Goal: Task Accomplishment & Management: Use online tool/utility

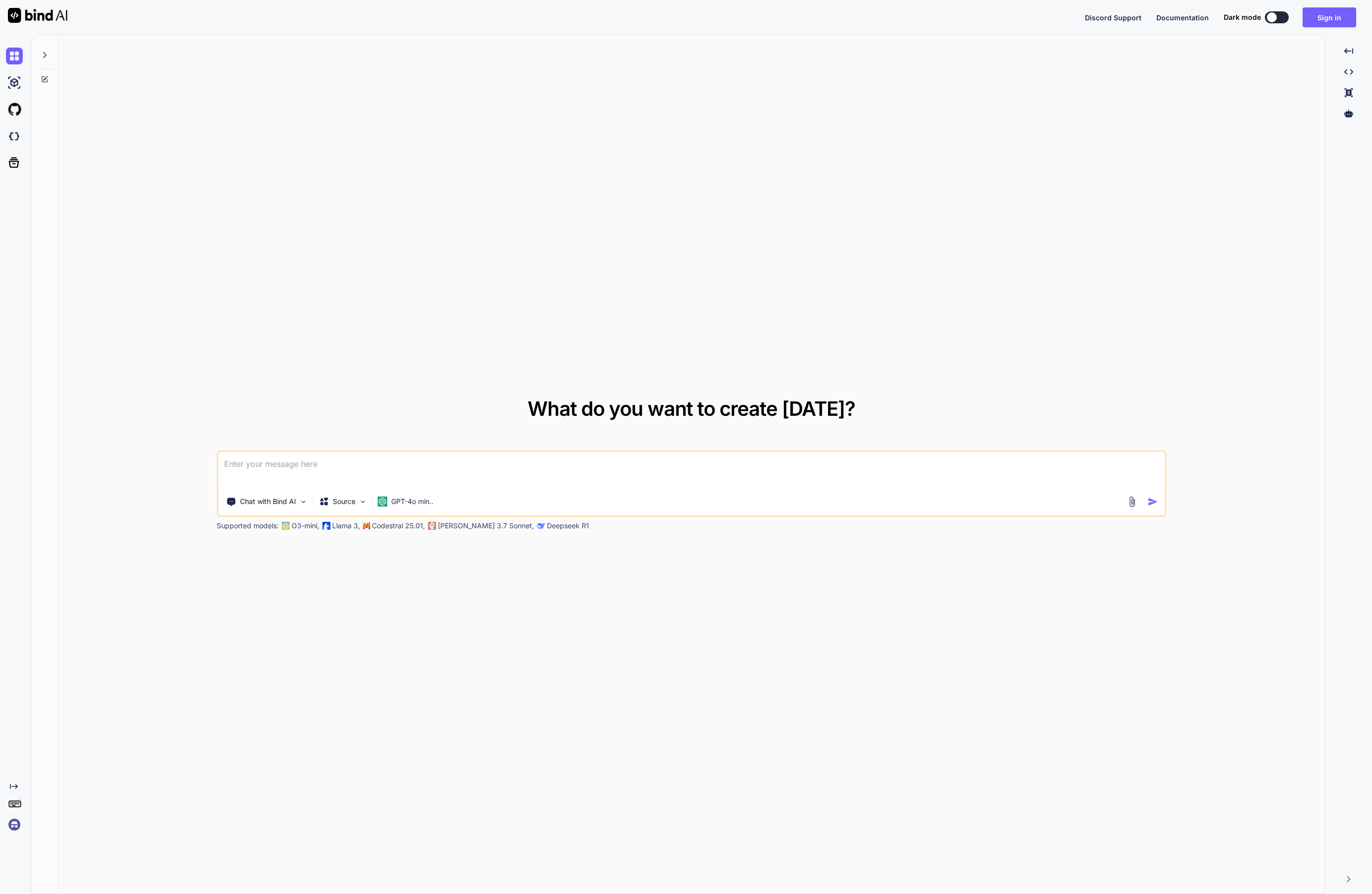
click at [15, 826] on img at bounding box center [14, 825] width 17 height 17
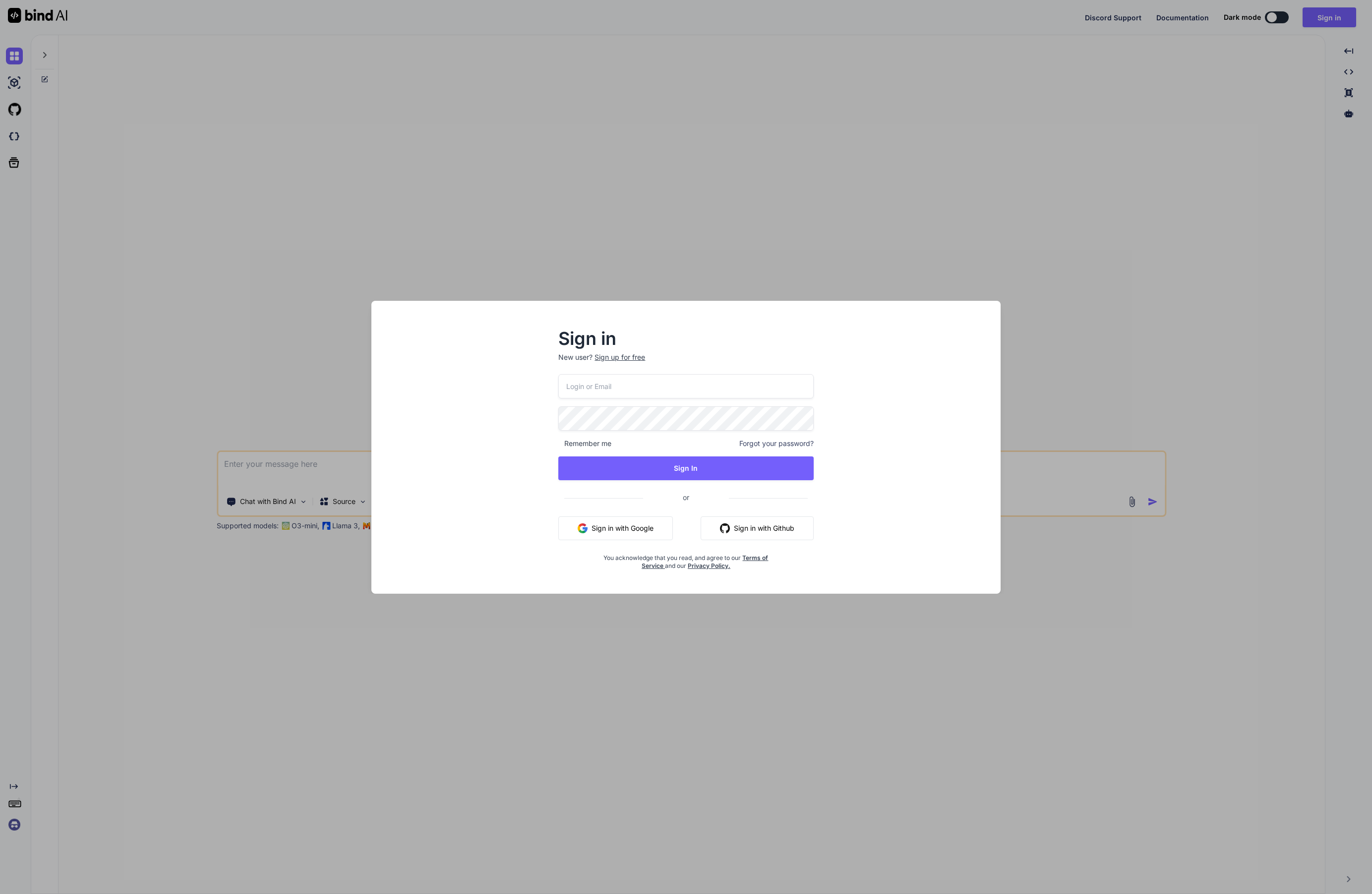
click at [637, 382] on input "email" at bounding box center [685, 386] width 255 height 24
type textarea "x"
click at [628, 527] on button "Sign in with Google" at bounding box center [615, 528] width 115 height 24
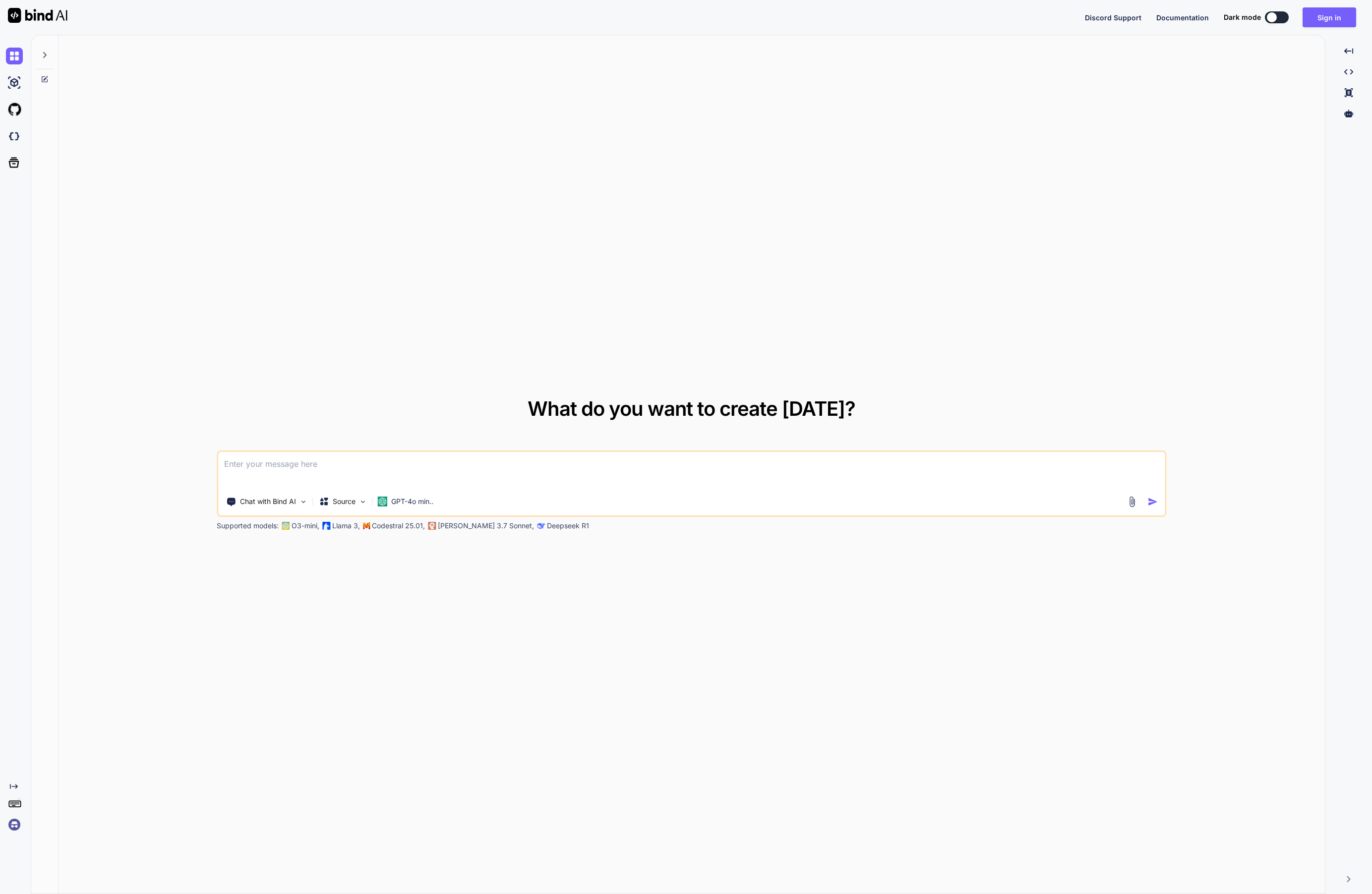
click at [15, 822] on img at bounding box center [14, 825] width 17 height 17
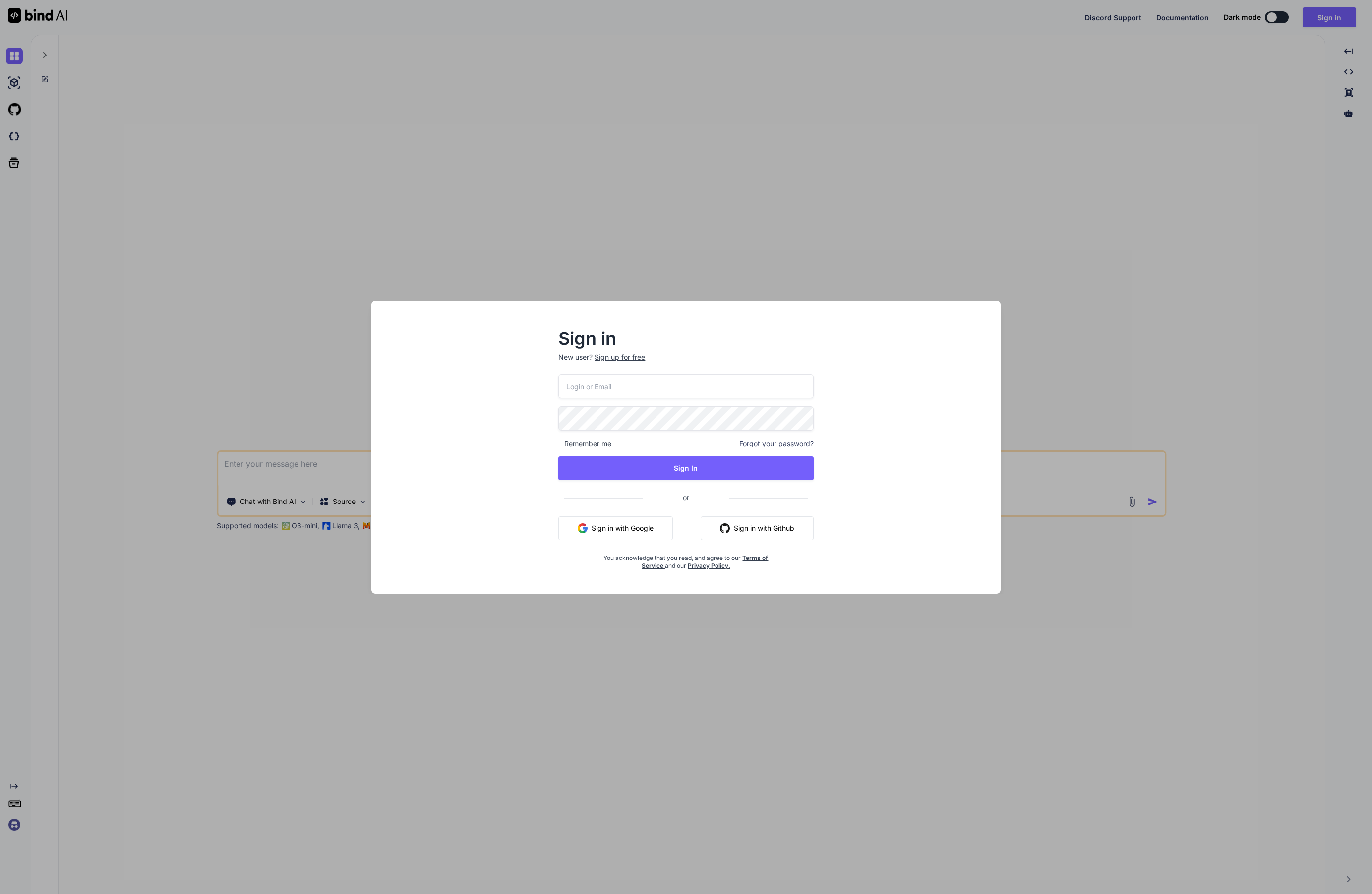
click at [396, 653] on div "Sign in New user? Sign up for free Remember me Forgot your password? Sign In or…" at bounding box center [686, 447] width 1372 height 894
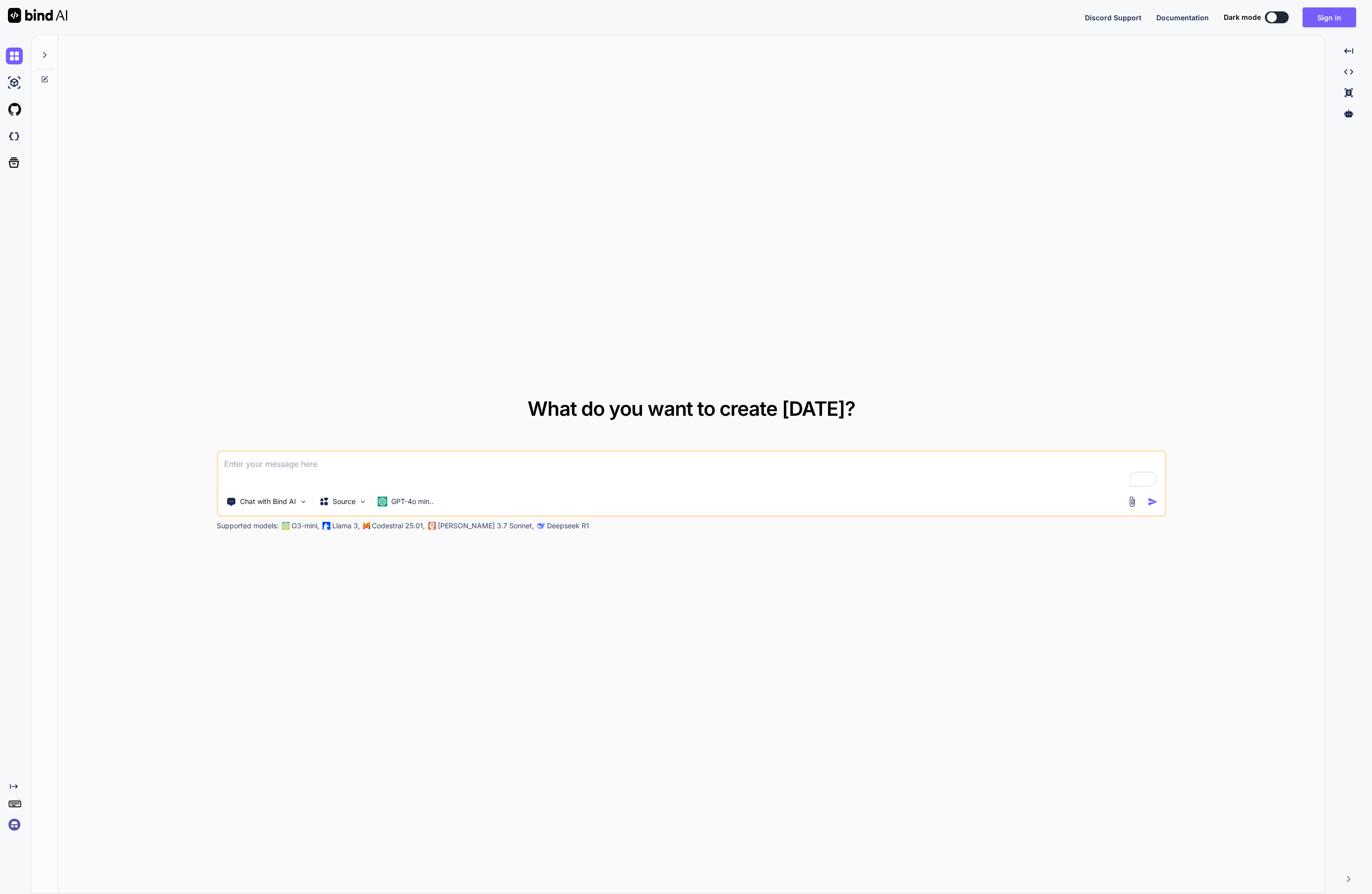
click at [31, 20] on img at bounding box center [37, 15] width 59 height 15
click at [1277, 18] on div at bounding box center [1272, 17] width 10 height 10
type textarea "x"
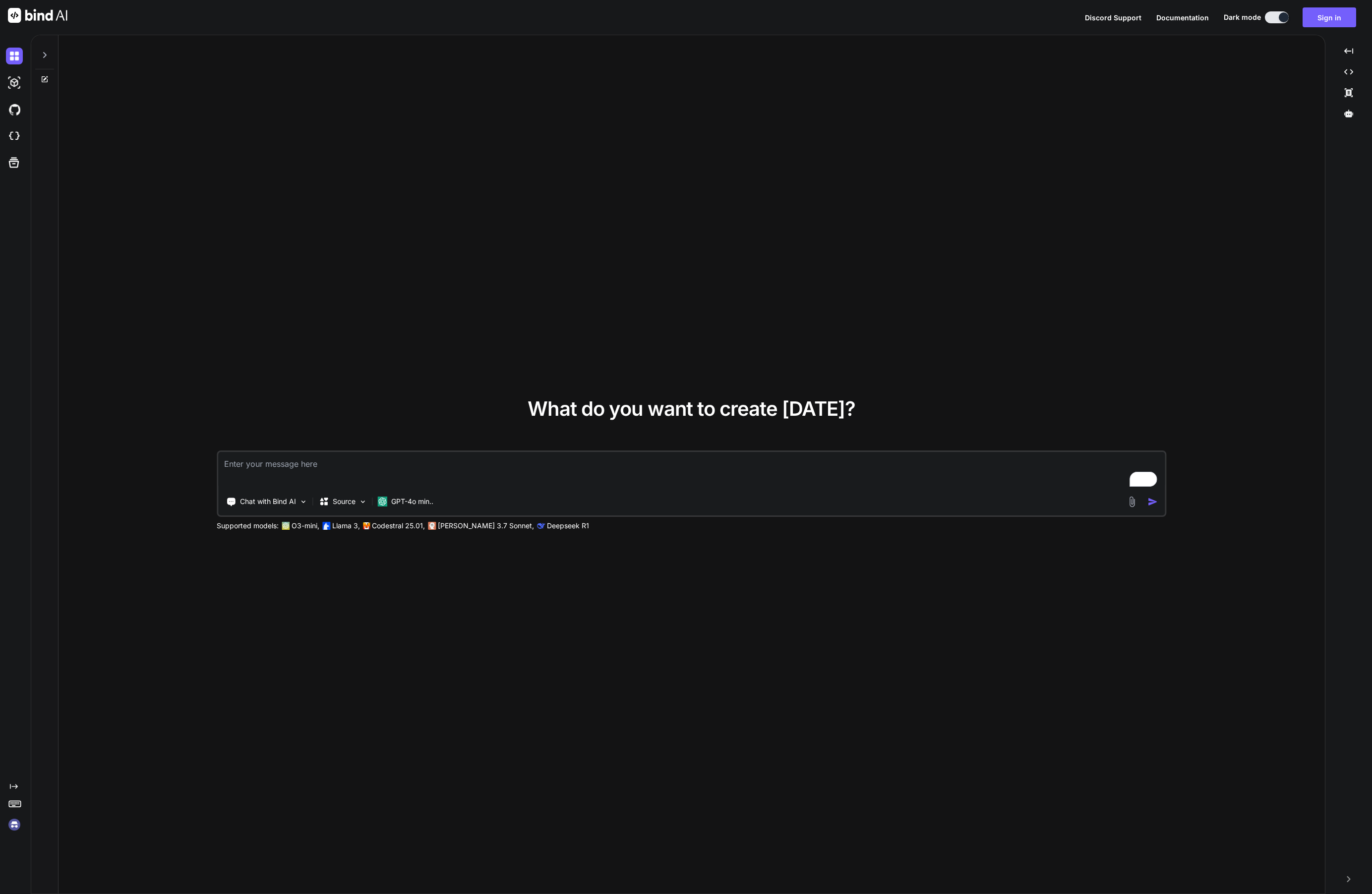
click at [13, 826] on img at bounding box center [14, 825] width 17 height 17
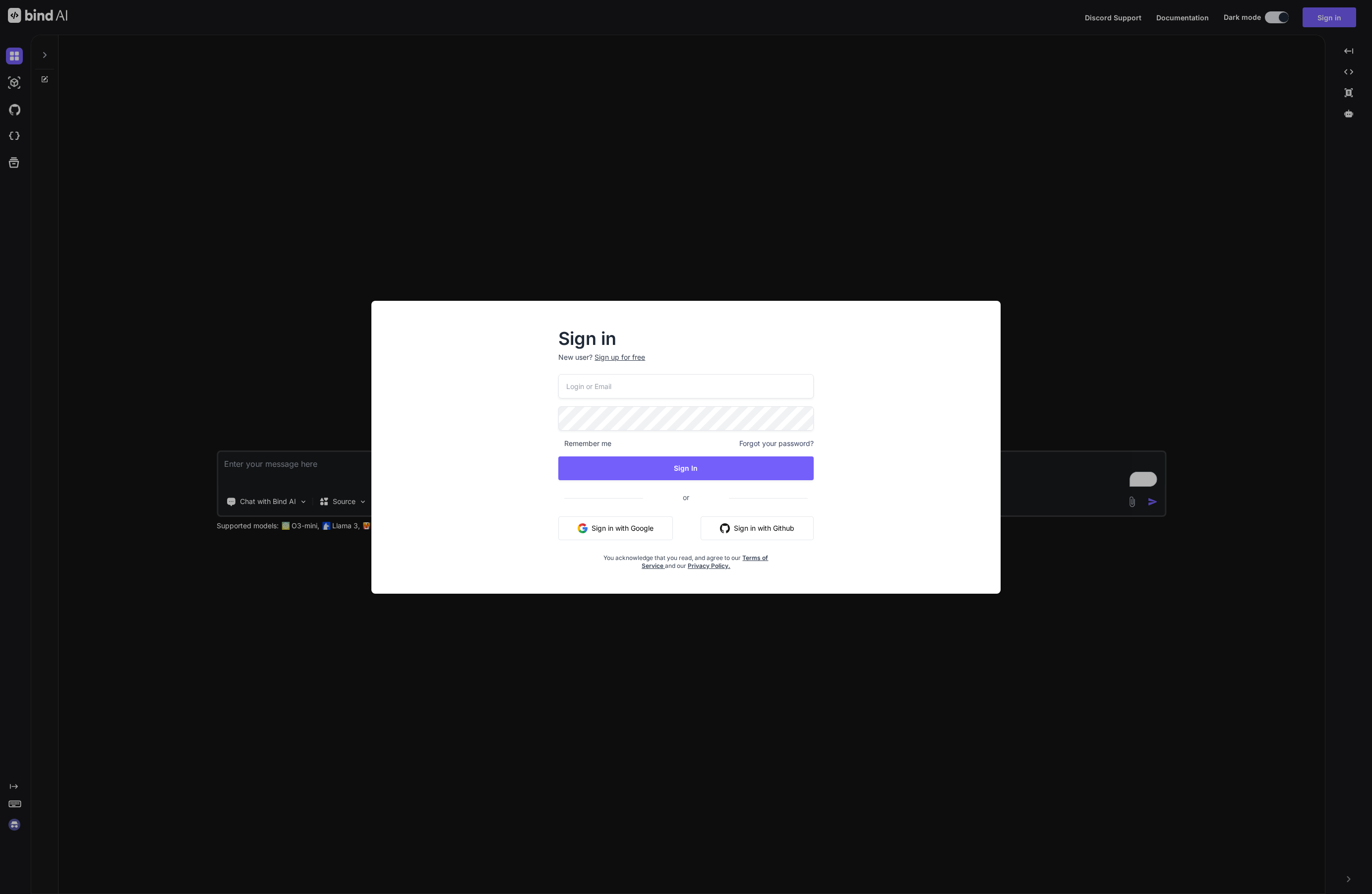
click at [563, 709] on div "Sign in New user? Sign up for free Remember me Forgot your password? Sign In or…" at bounding box center [686, 447] width 1372 height 894
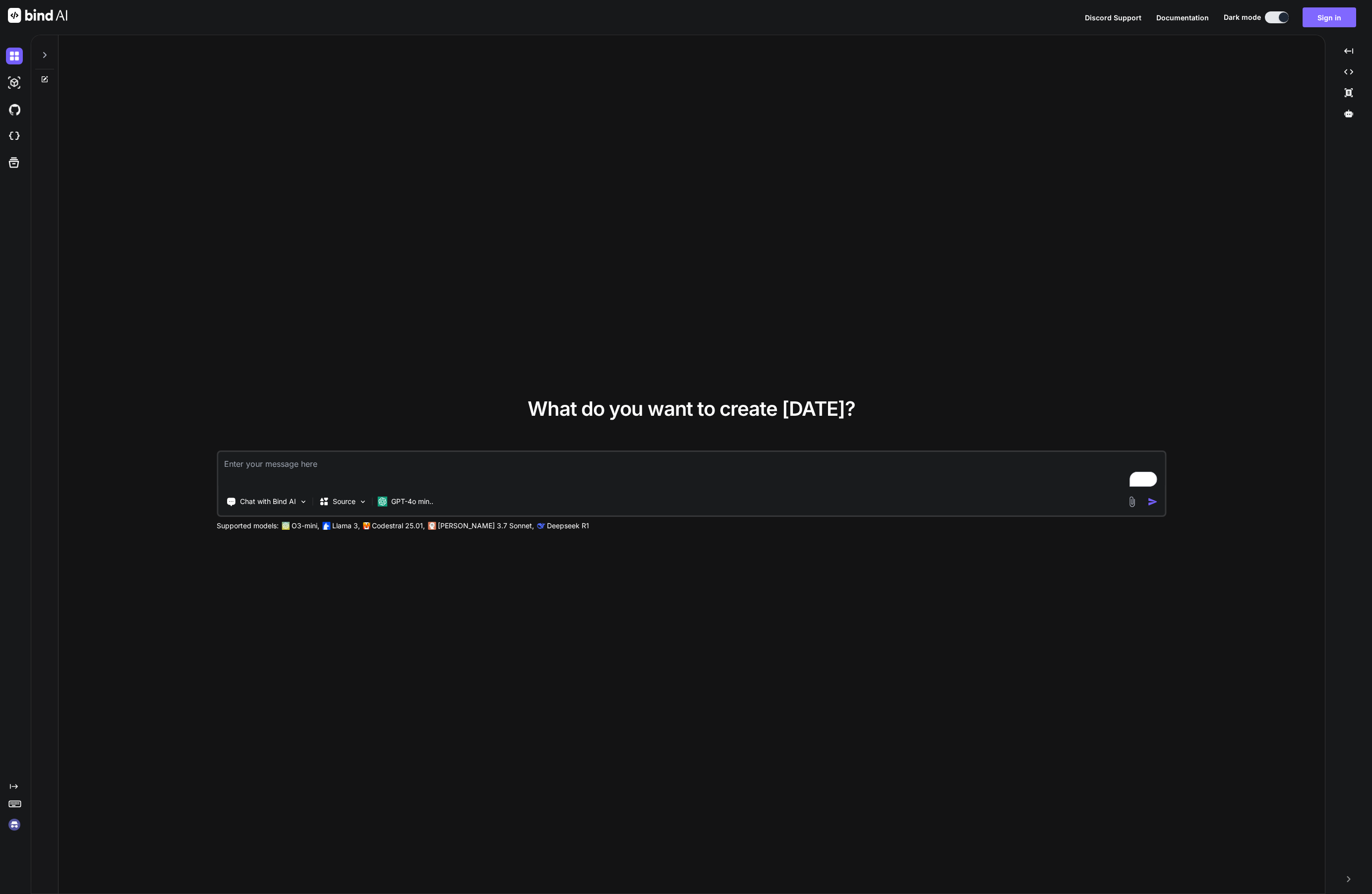
click at [1342, 18] on button "Sign in" at bounding box center [1330, 17] width 54 height 20
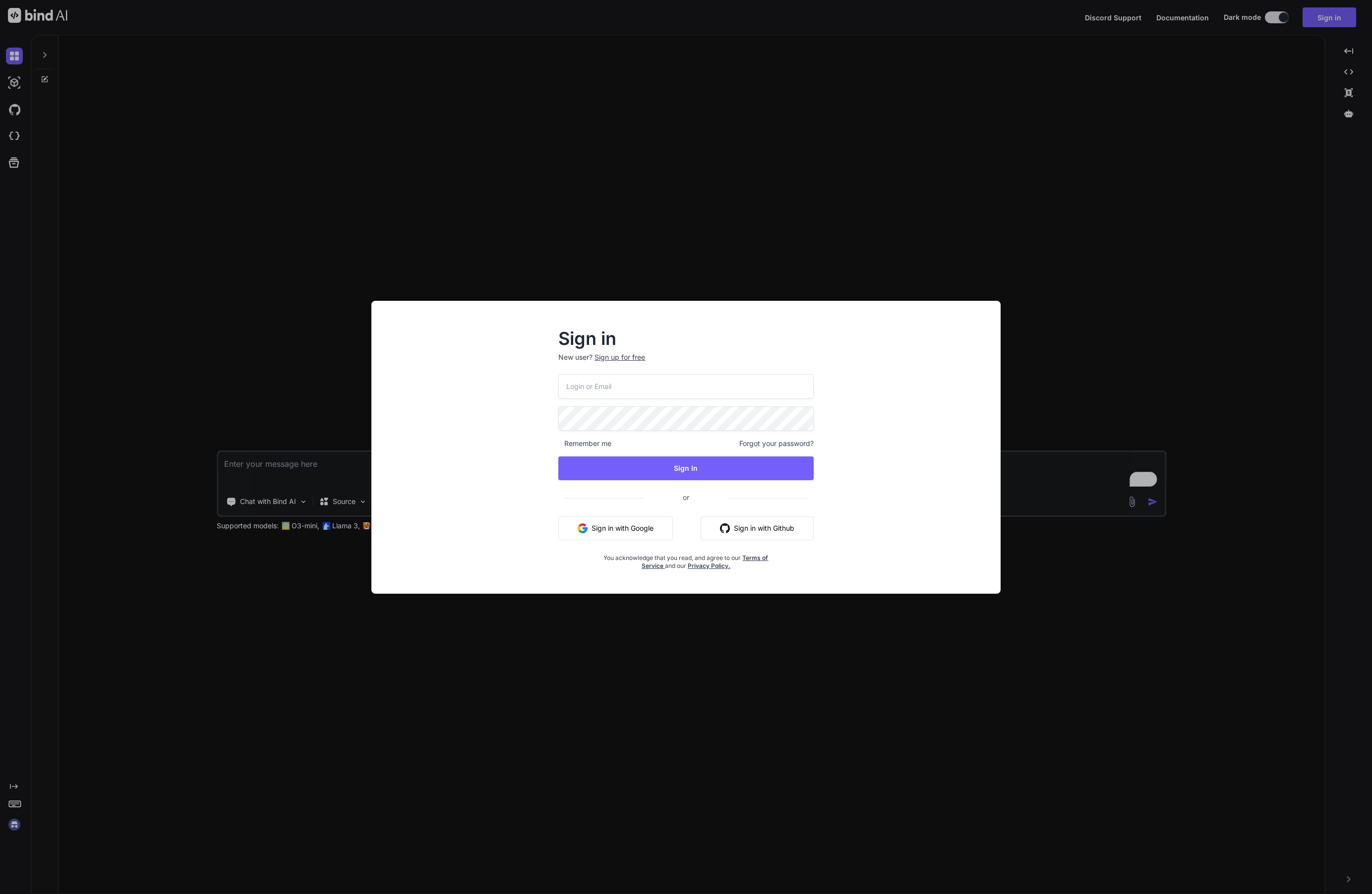
click at [649, 529] on button "Sign in with Google" at bounding box center [615, 528] width 115 height 24
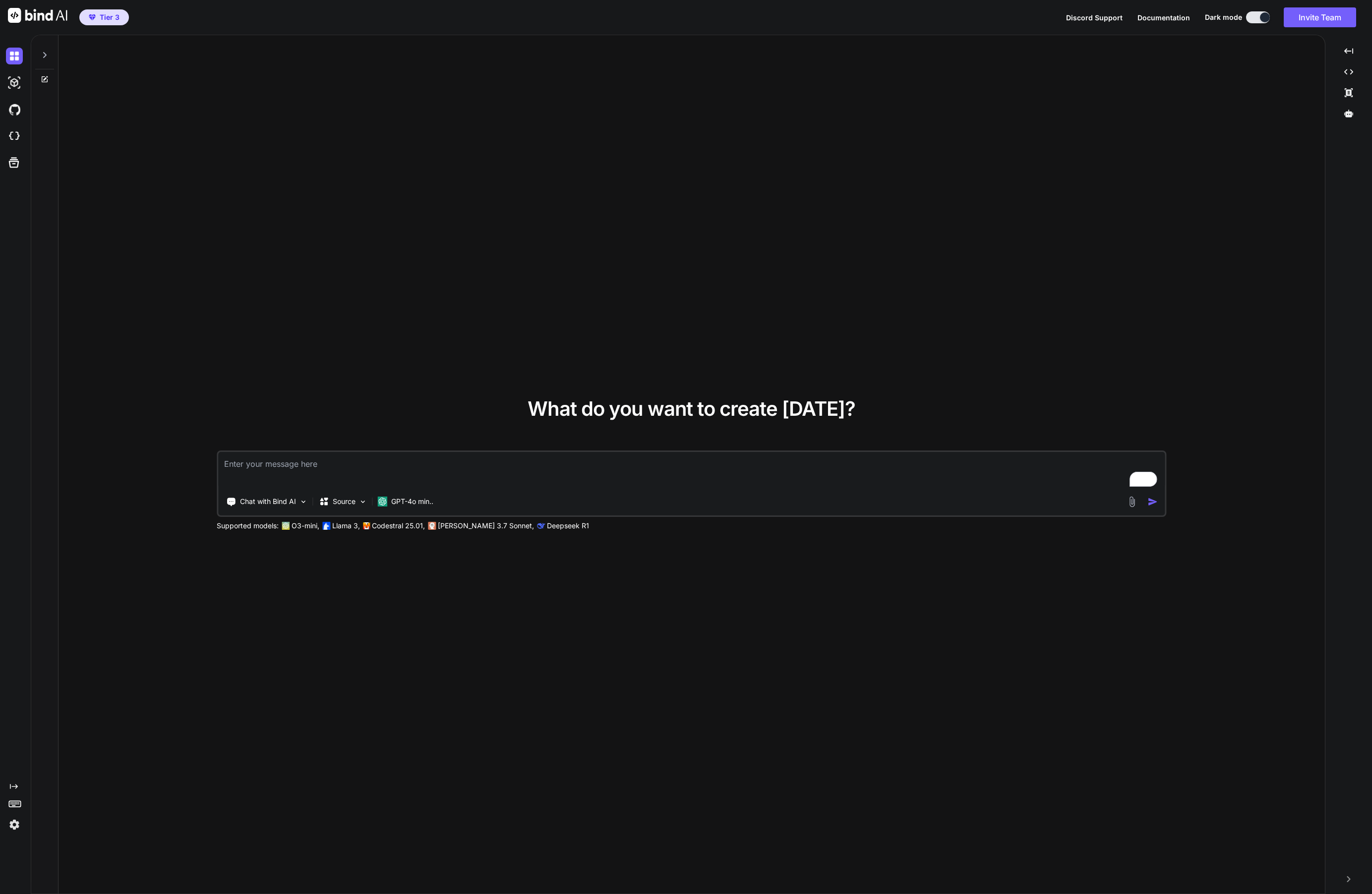
click at [15, 826] on img at bounding box center [14, 825] width 17 height 17
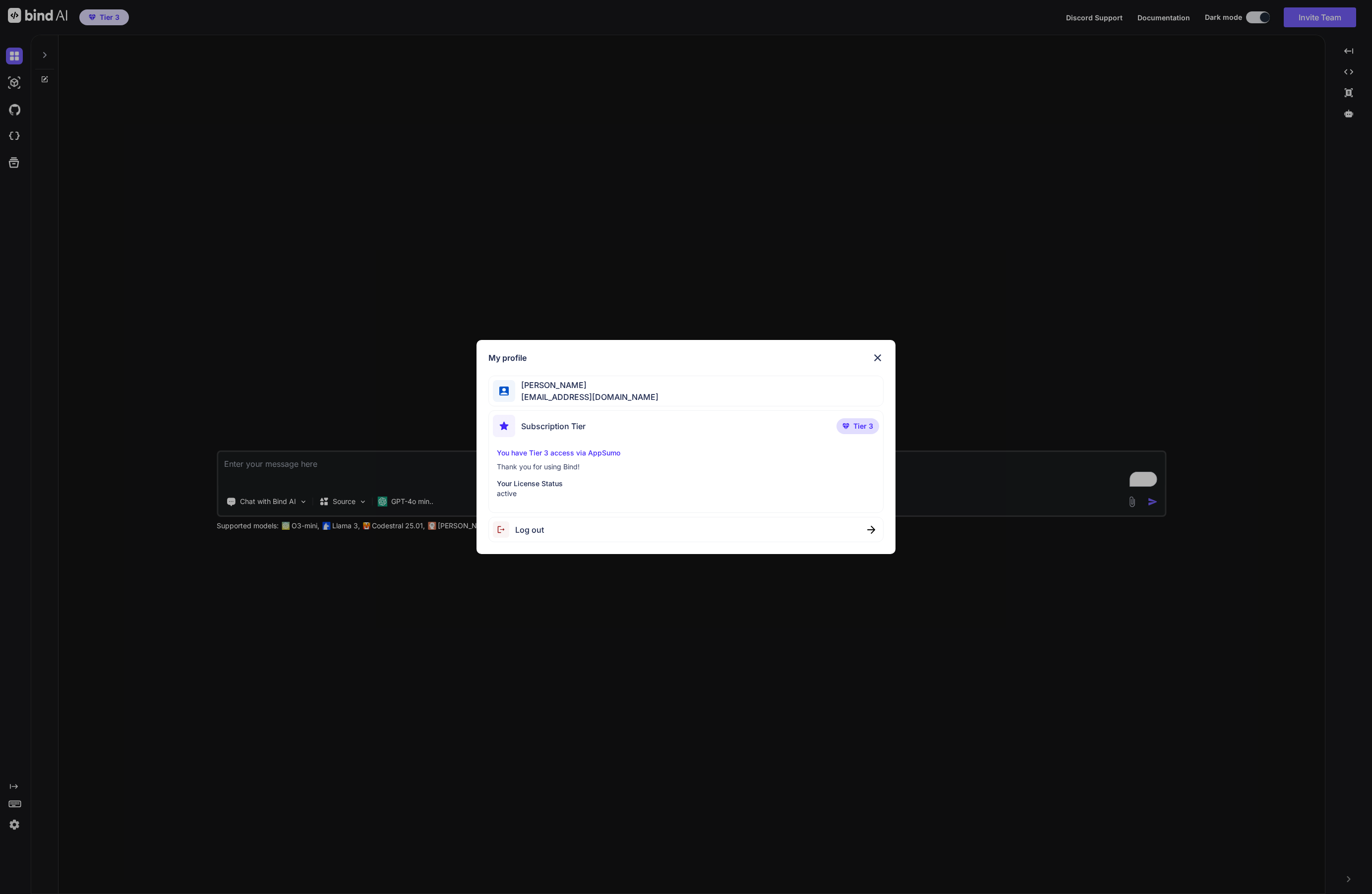
click at [874, 355] on img at bounding box center [877, 358] width 12 height 12
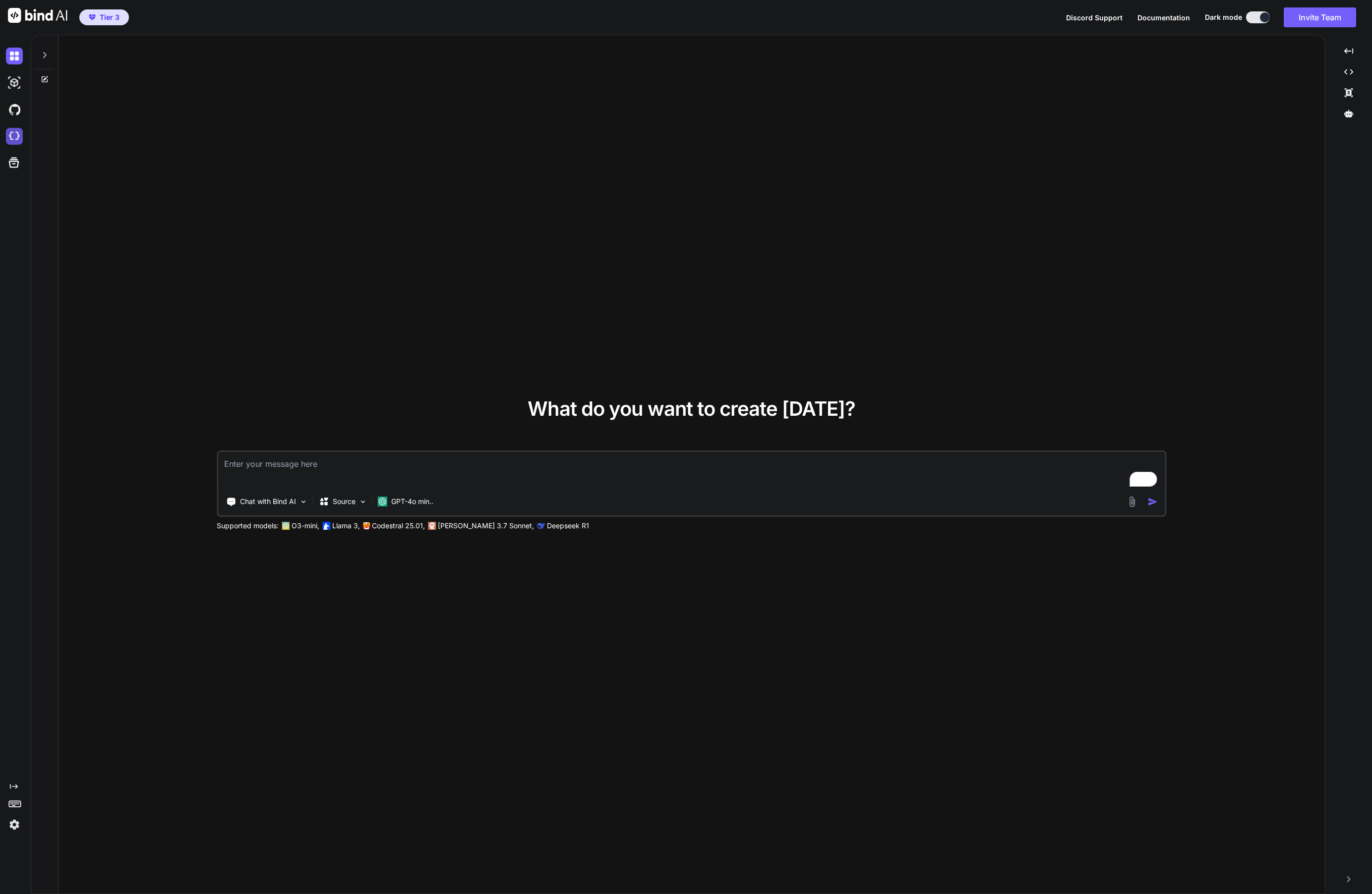
click at [15, 137] on img at bounding box center [14, 136] width 17 height 17
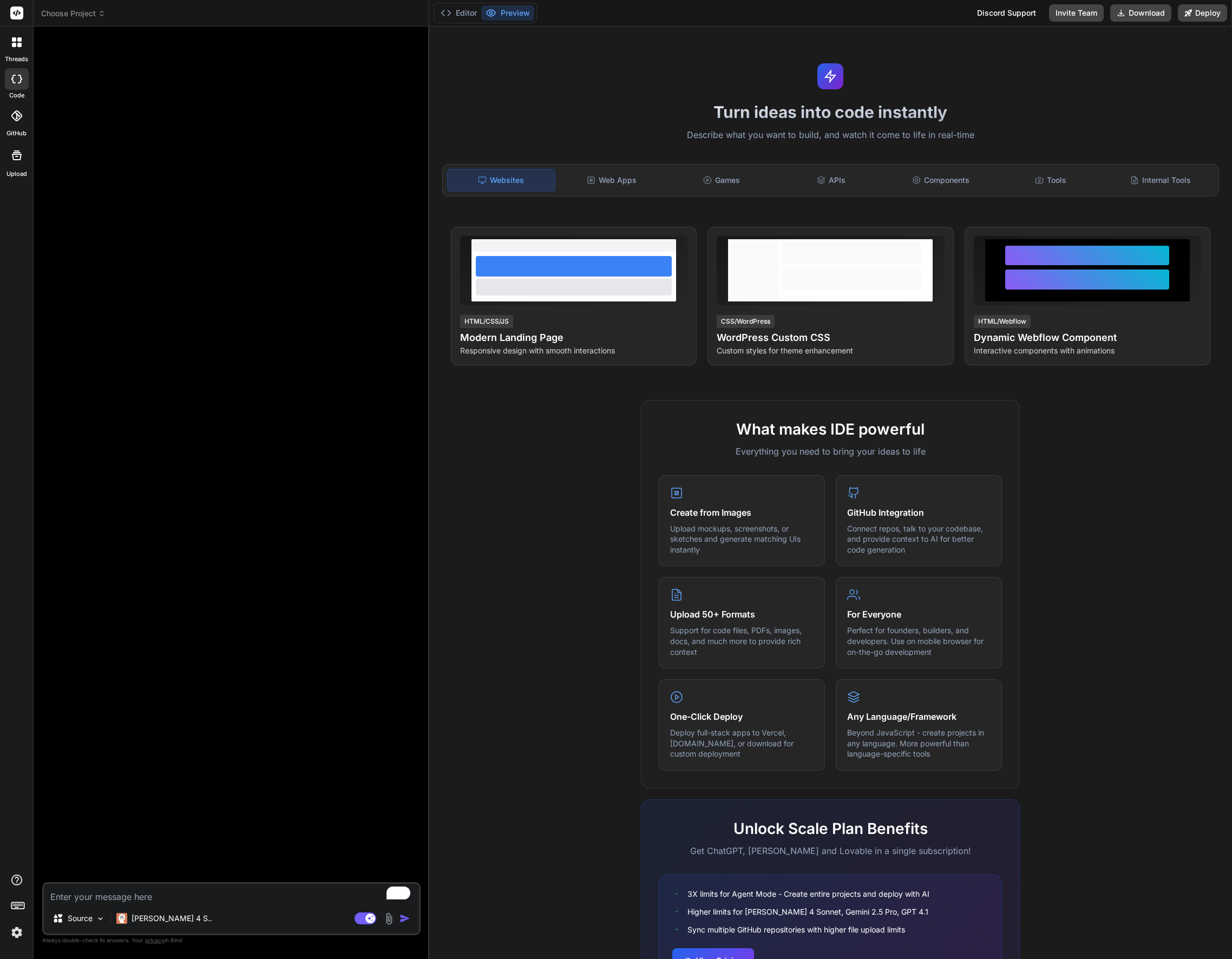
click at [77, 16] on span "Choose Project" at bounding box center [73, 13] width 65 height 11
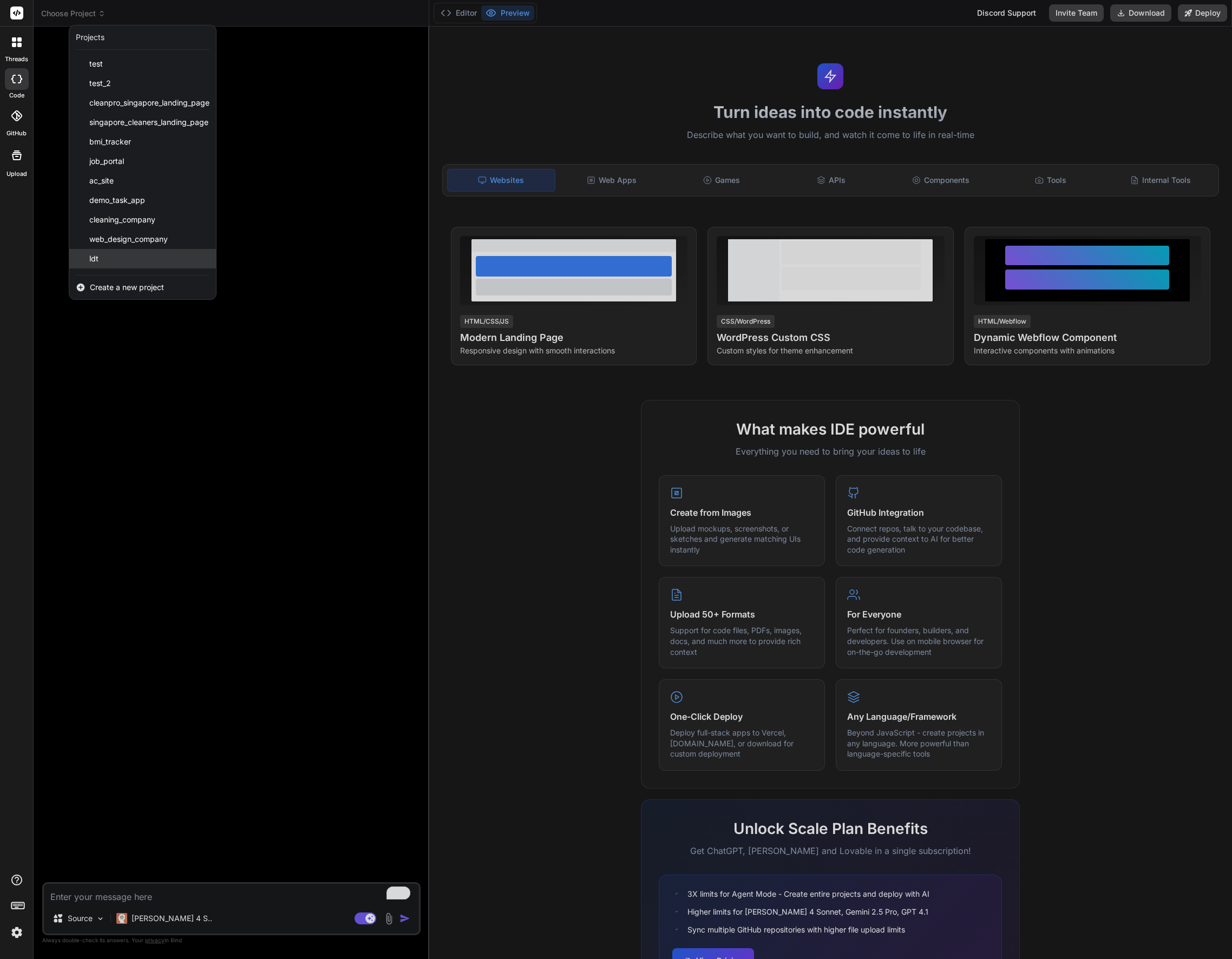
click at [133, 256] on div "ldt" at bounding box center [142, 258] width 147 height 20
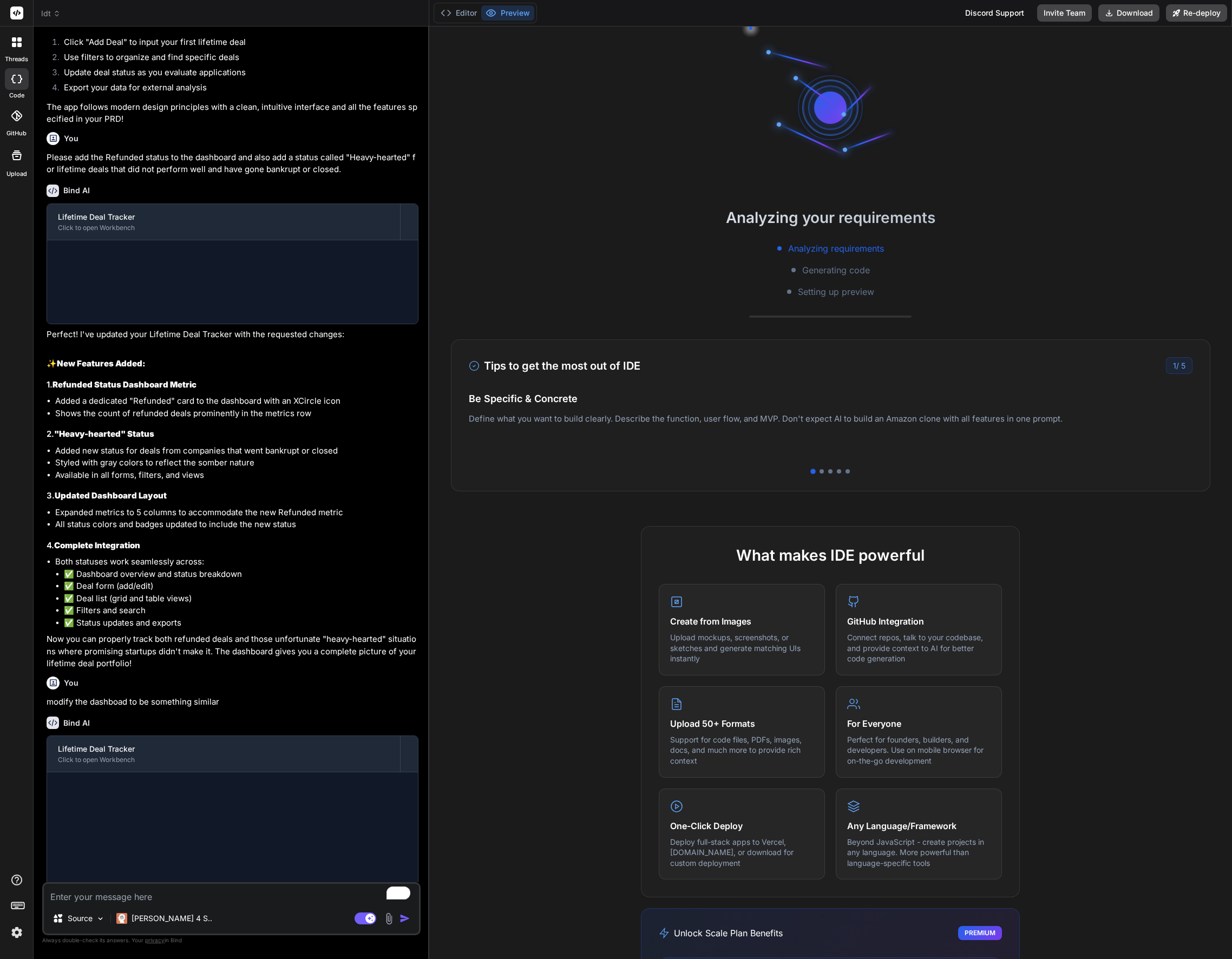
scroll to position [2197, 0]
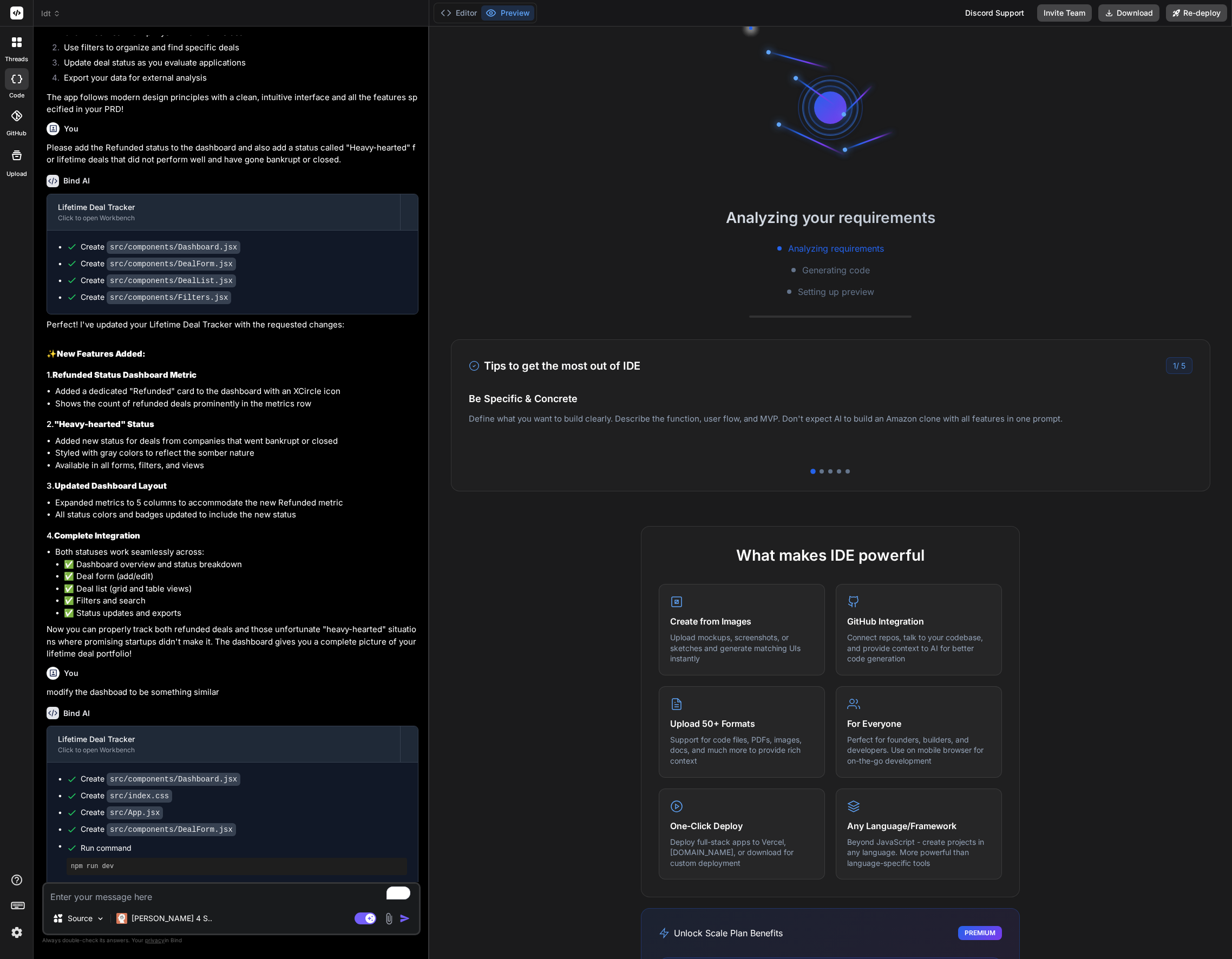
type textarea "x"
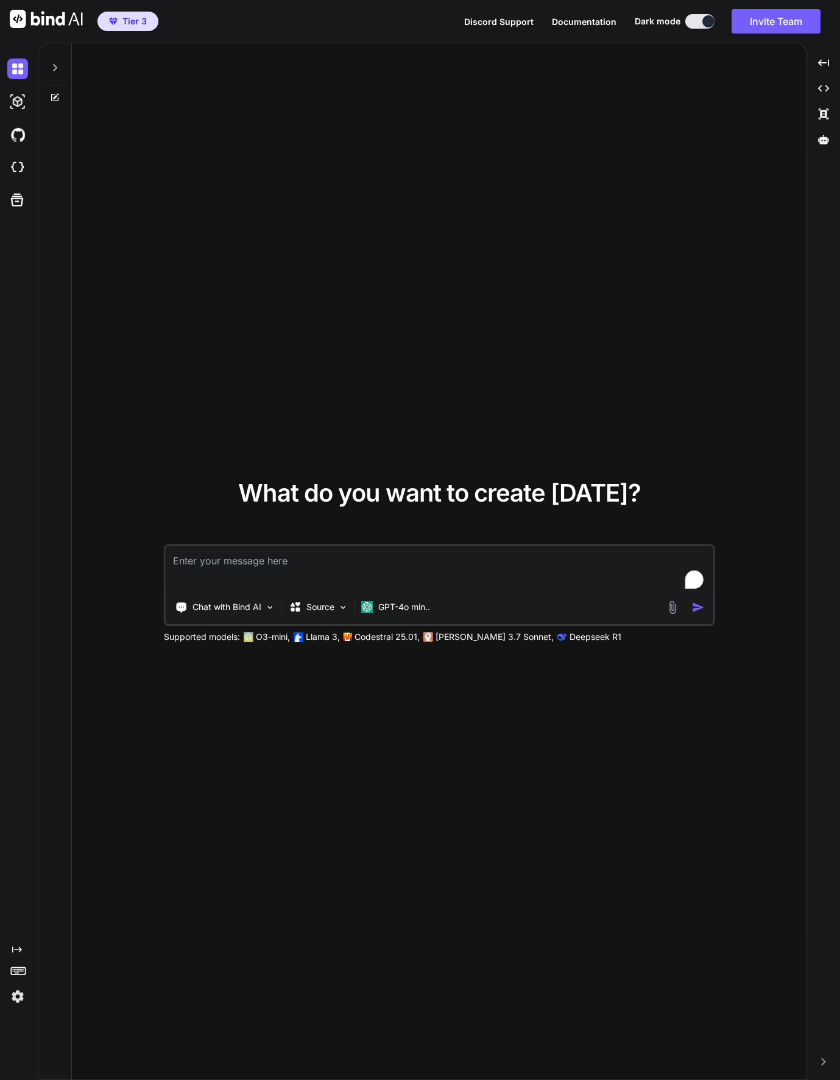
type textarea "x"
